Goal: Check status: Check status

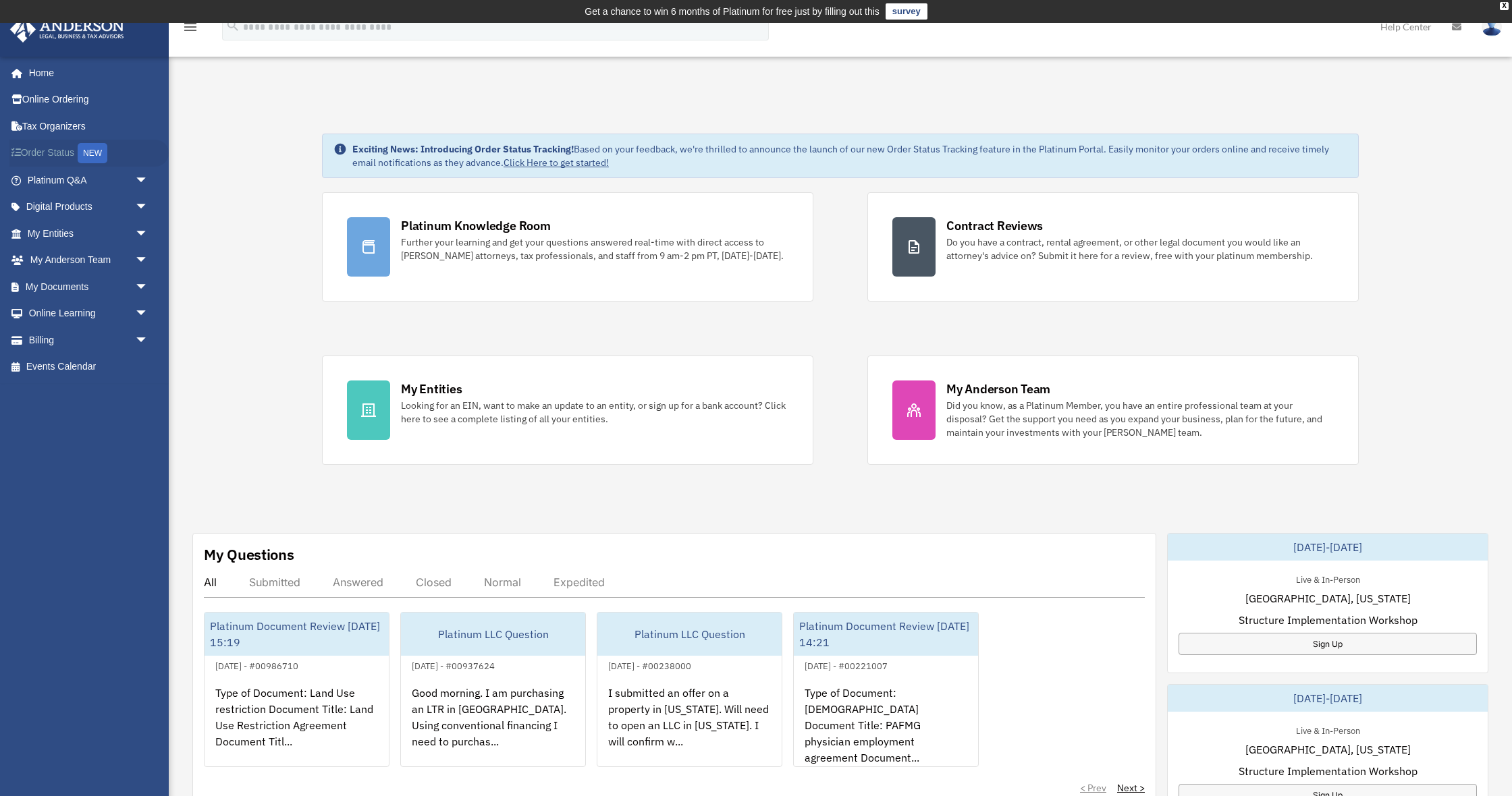
scroll to position [0, 1]
click at [52, 151] on link "Order Status NEW" at bounding box center [88, 154] width 159 height 28
click at [70, 235] on link "My Entities arrow_drop_down" at bounding box center [88, 233] width 159 height 27
click at [46, 227] on link "My Entities arrow_drop_down" at bounding box center [88, 233] width 159 height 27
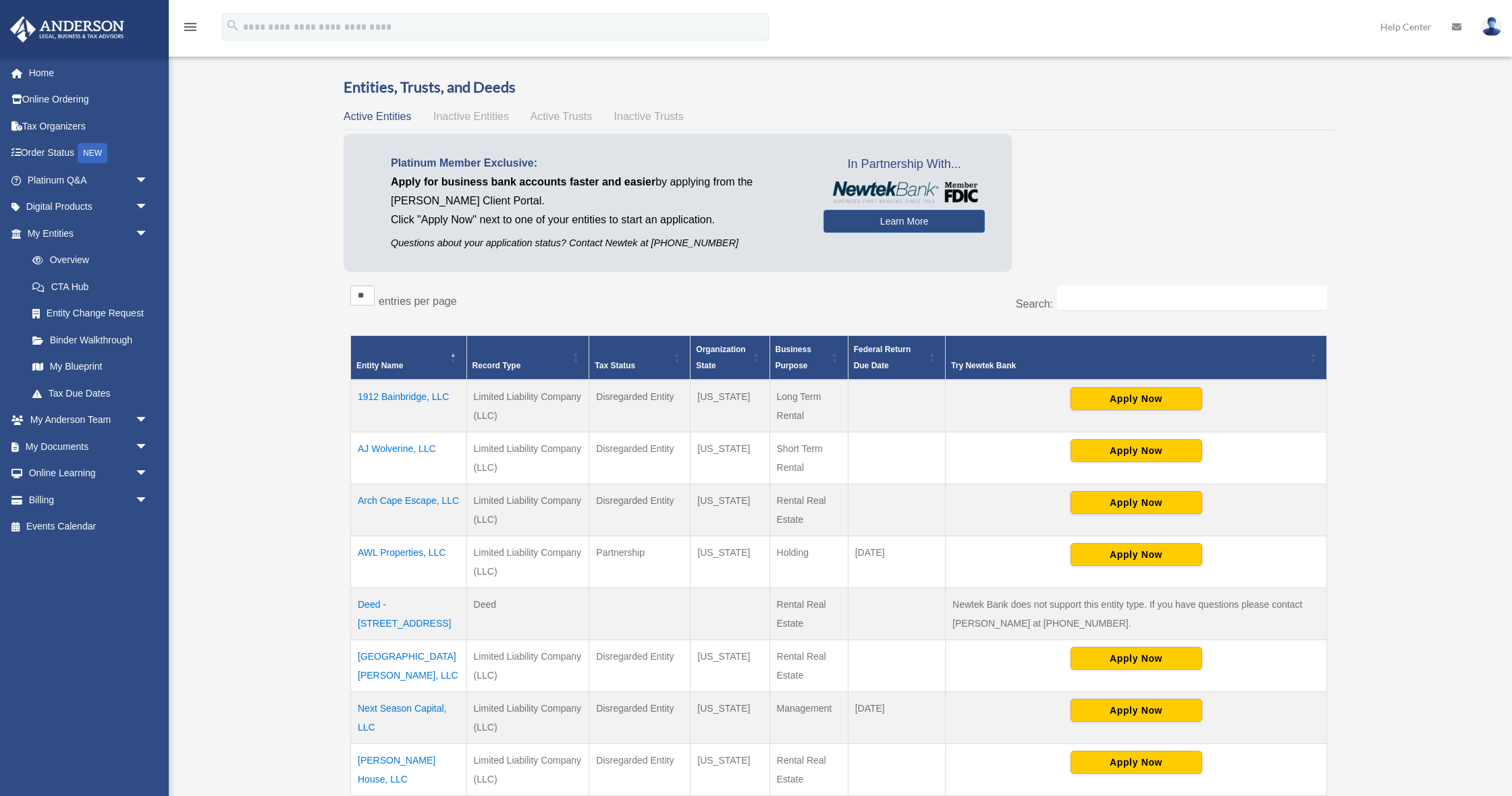
scroll to position [51, 0]
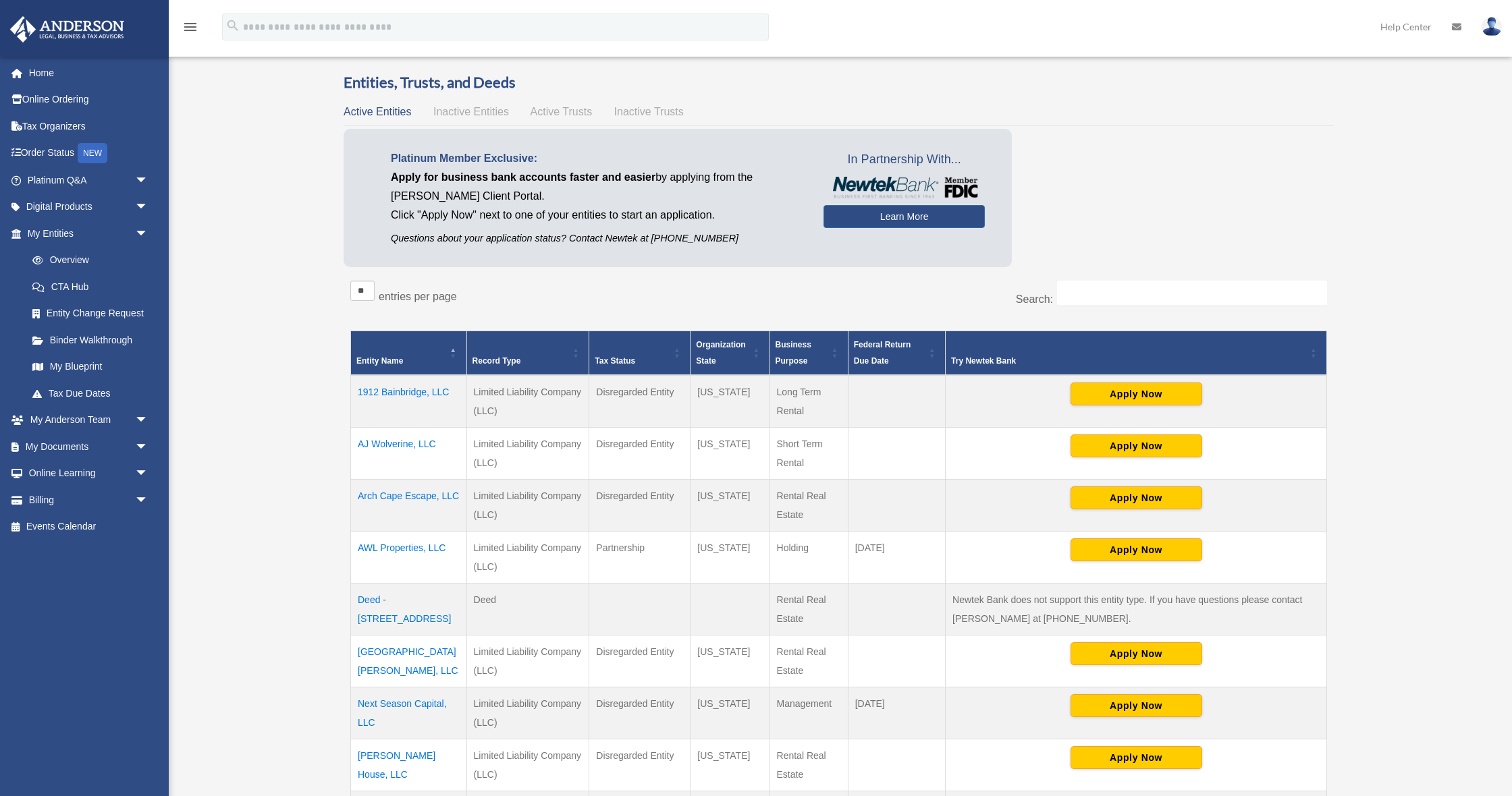
click at [402, 392] on td "1912 Bainbridge, LLC" at bounding box center [409, 401] width 116 height 52
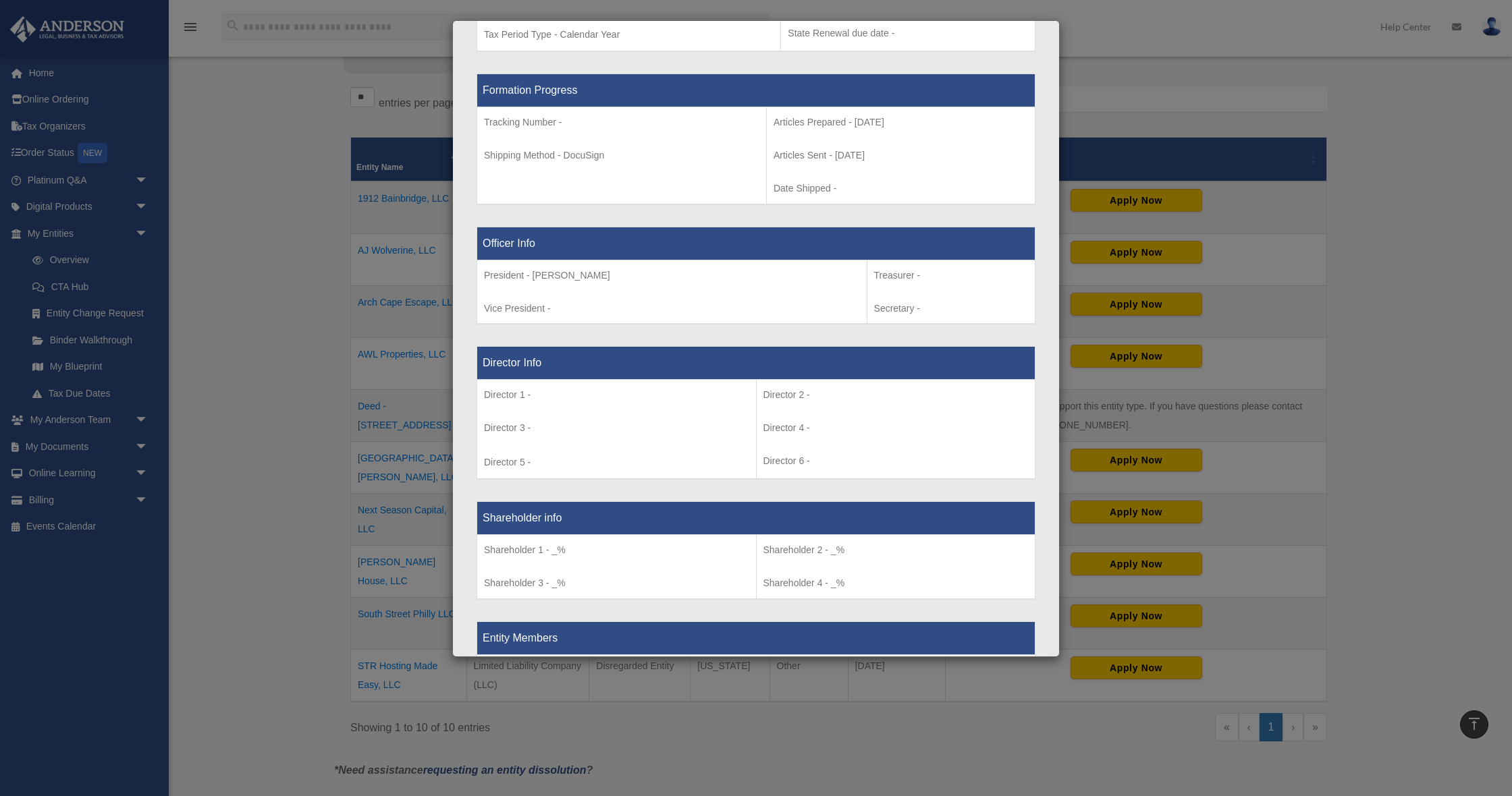
scroll to position [675, 0]
click at [283, 366] on div "Details × Articles Sent Organizational Date" at bounding box center [756, 398] width 1512 height 796
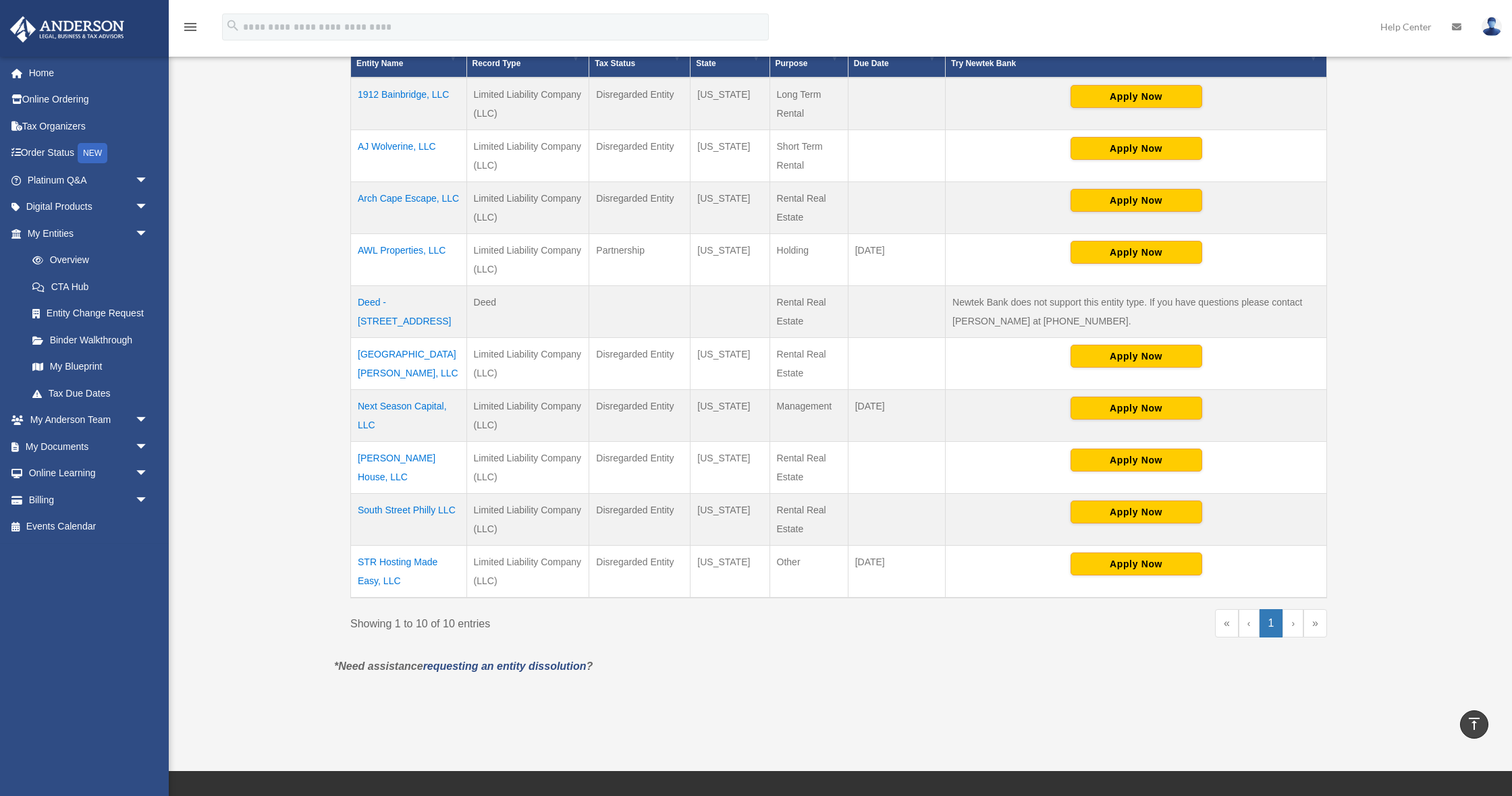
scroll to position [350, 0]
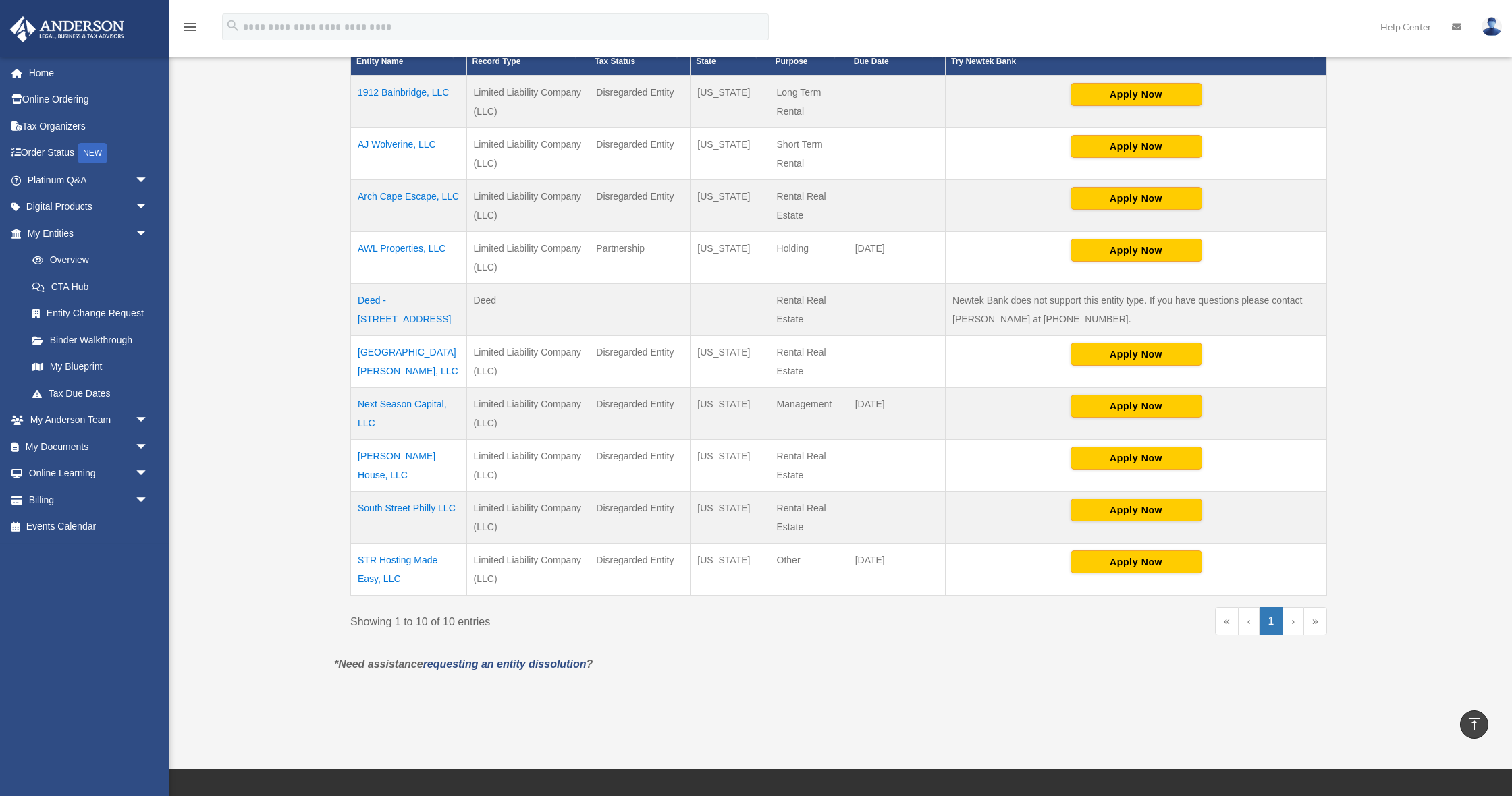
click at [269, 417] on div "Overview [EMAIL_ADDRESS][DOMAIN_NAME] Sign Out [EMAIL_ADDRESS][DOMAIN_NAME] Hom…" at bounding box center [756, 221] width 1512 height 976
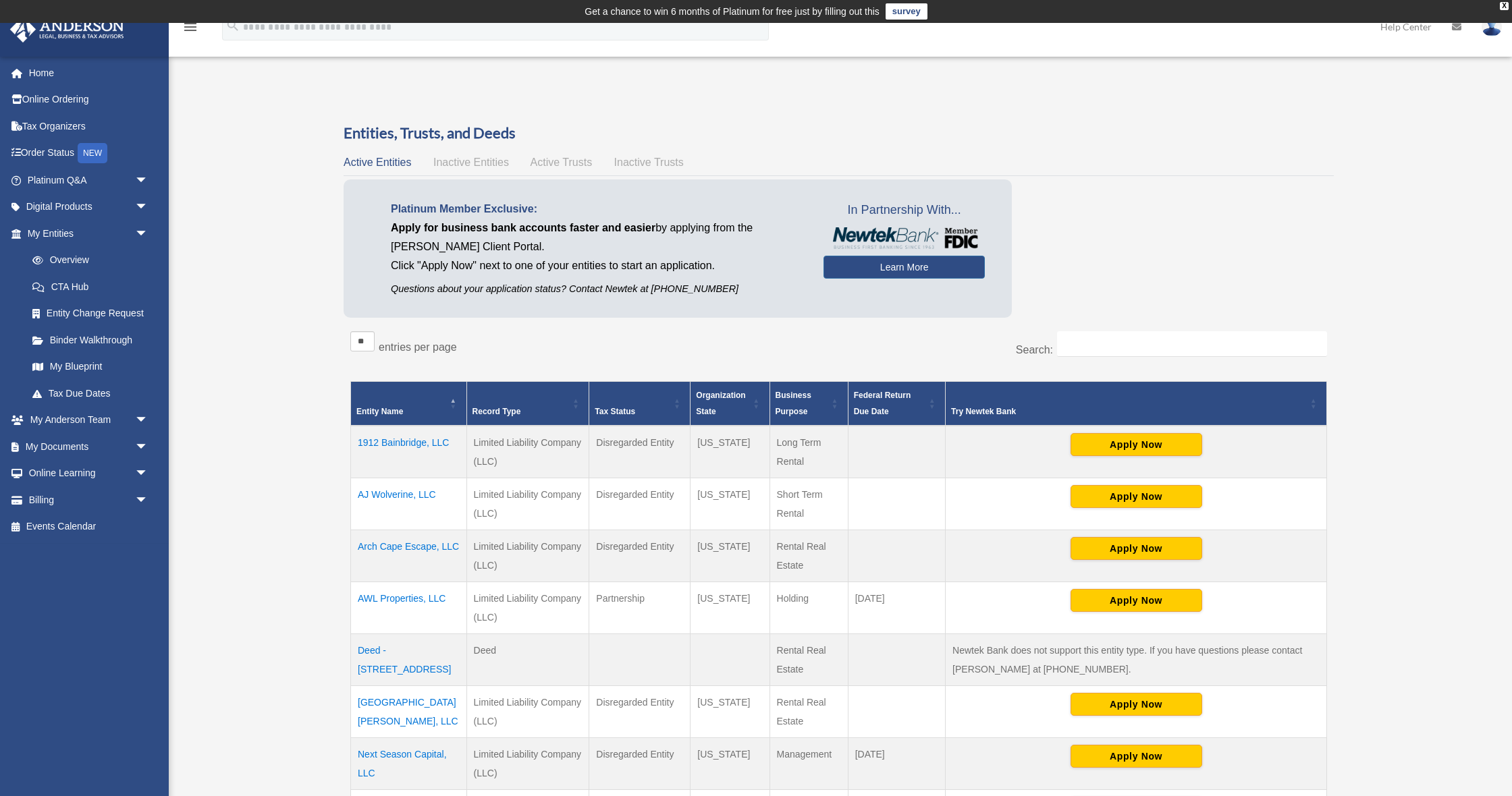
scroll to position [0, 0]
